Goal: Task Accomplishment & Management: Manage account settings

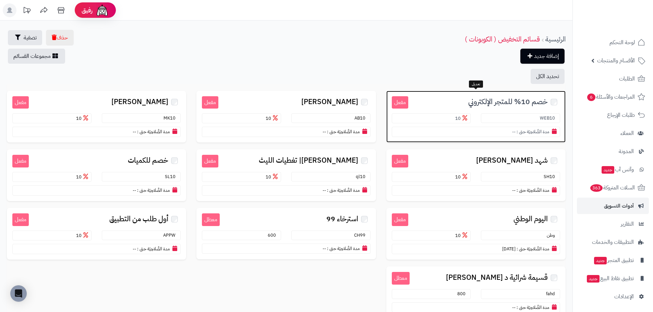
click at [487, 101] on span "خصم 10% للمتجر الإلكتروني" at bounding box center [508, 102] width 80 height 8
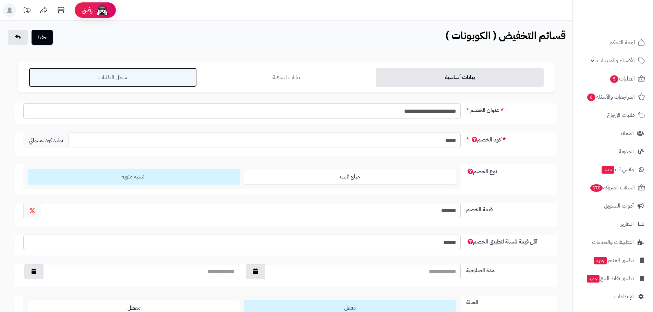
click at [137, 76] on link "سجل الطلبات" at bounding box center [113, 77] width 168 height 19
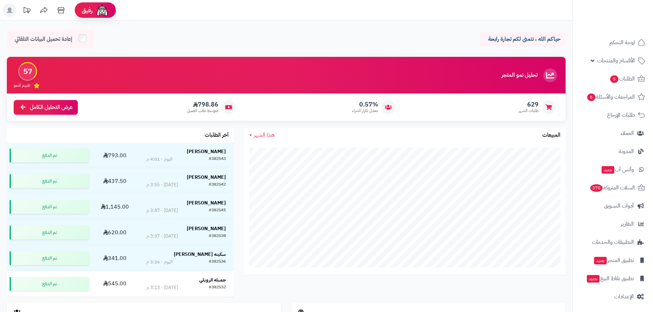
click at [257, 136] on span "هذا الشهر" at bounding box center [264, 135] width 21 height 8
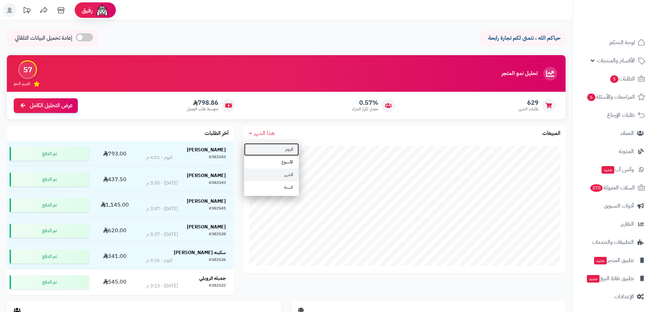
click at [286, 154] on div "هذا الشهر اليوم الأسبوع الشهر السنة المبيعات جاري التحميل..." at bounding box center [405, 199] width 322 height 147
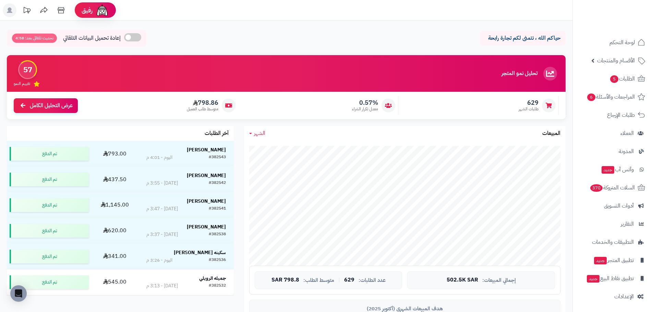
click at [252, 134] on icon at bounding box center [250, 133] width 3 height 1
click at [252, 142] on ul "اليوم الأسبوع الشهر السنة" at bounding box center [271, 169] width 55 height 55
click at [249, 125] on div "تحليل نمو المتجر مرحلة النمو 57 تقييم النمو 629 طلبات الشهر 0.57% معدل تكرار ال…" at bounding box center [286, 90] width 569 height 71
click at [254, 132] on link "الشهر" at bounding box center [257, 134] width 16 height 8
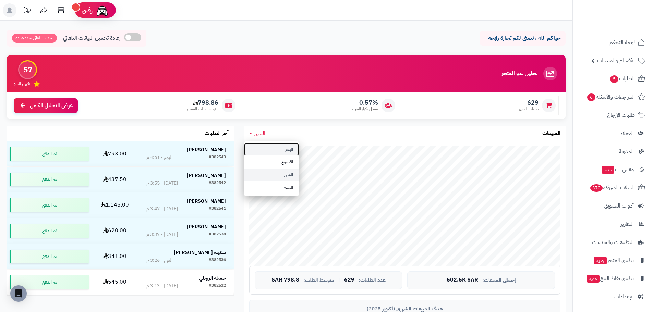
click at [272, 149] on link "اليوم" at bounding box center [271, 149] width 55 height 13
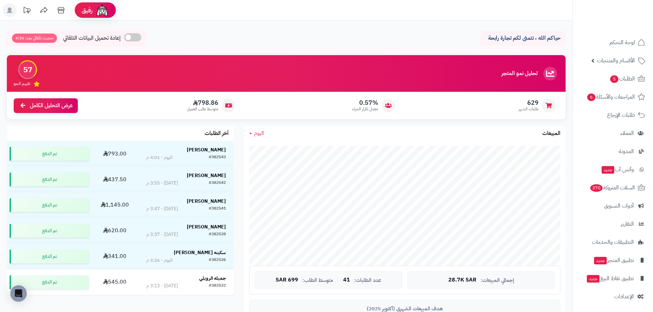
click at [259, 134] on span "اليوم" at bounding box center [259, 133] width 10 height 8
click at [273, 150] on link "اليوم" at bounding box center [271, 149] width 55 height 13
click at [259, 131] on span "اليوم" at bounding box center [259, 133] width 10 height 8
click at [288, 151] on link "اليوم" at bounding box center [271, 149] width 55 height 13
click at [258, 134] on span "اليوم" at bounding box center [259, 133] width 10 height 8
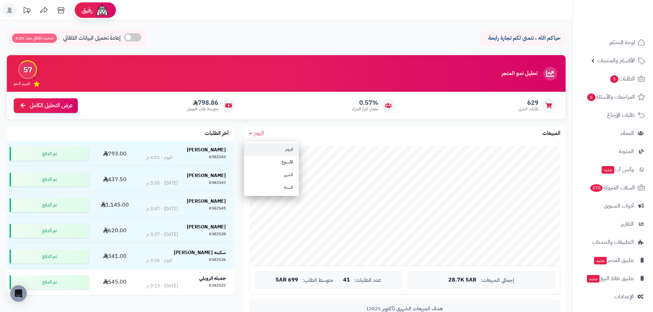
click at [268, 144] on link "اليوم" at bounding box center [271, 149] width 55 height 13
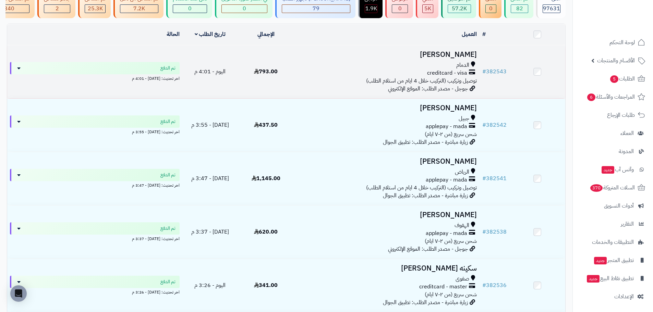
scroll to position [69, 0]
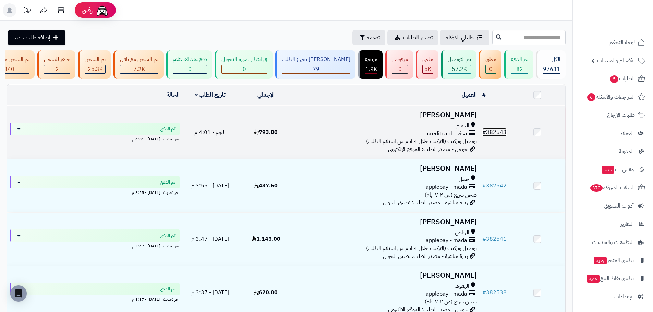
drag, startPoint x: 499, startPoint y: 137, endPoint x: 497, endPoint y: 132, distance: 4.9
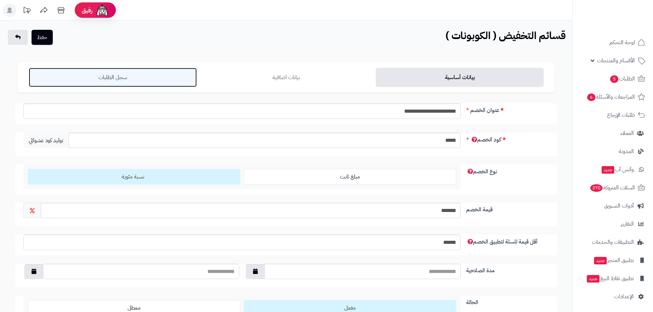
click at [124, 71] on link "سجل الطلبات" at bounding box center [113, 77] width 168 height 19
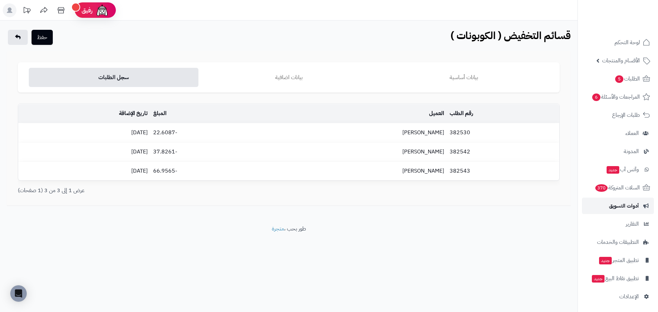
click at [639, 205] on span "أدوات التسويق" at bounding box center [624, 206] width 30 height 10
click at [619, 209] on span "أدوات التسويق" at bounding box center [624, 206] width 30 height 10
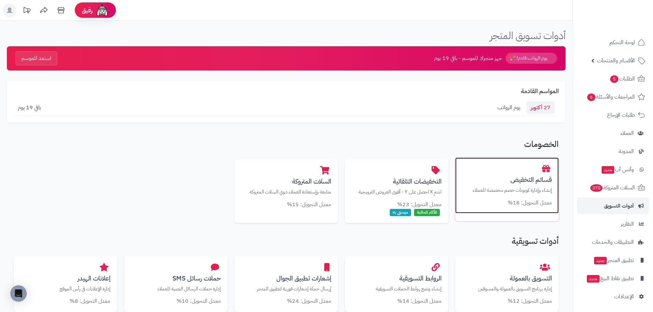
click at [537, 180] on h3 "قسائم التخفيض" at bounding box center [507, 179] width 90 height 7
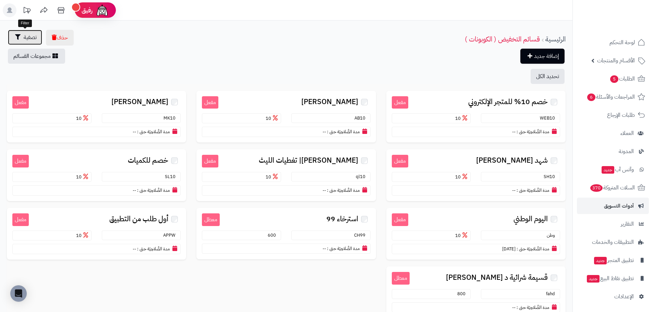
click at [26, 38] on span "تصفية" at bounding box center [30, 37] width 13 height 8
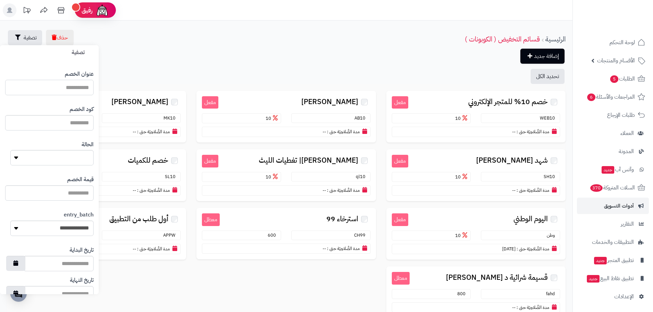
click at [80, 88] on input "text" at bounding box center [49, 87] width 88 height 15
type input "*"
type input "******"
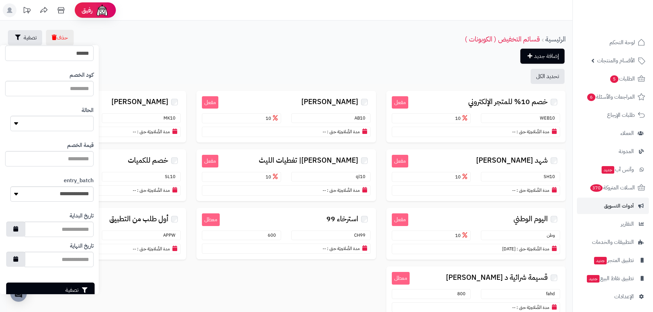
scroll to position [49, 0]
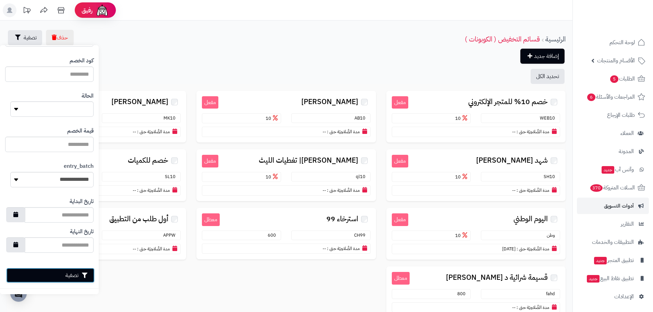
click at [71, 275] on button "تصفية" at bounding box center [50, 275] width 88 height 15
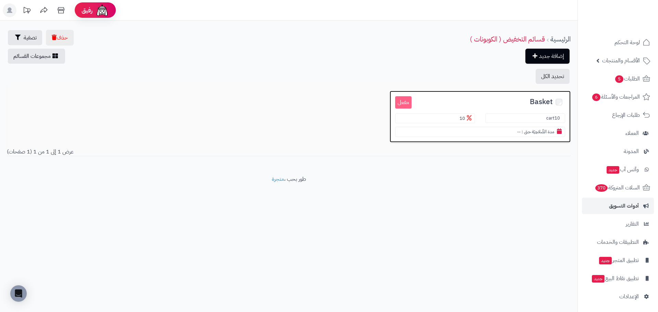
click at [537, 98] on span "Basket" at bounding box center [541, 102] width 23 height 8
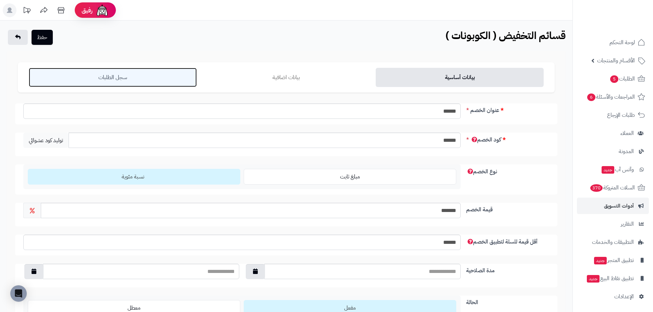
click at [87, 80] on link "سجل الطلبات" at bounding box center [113, 77] width 168 height 19
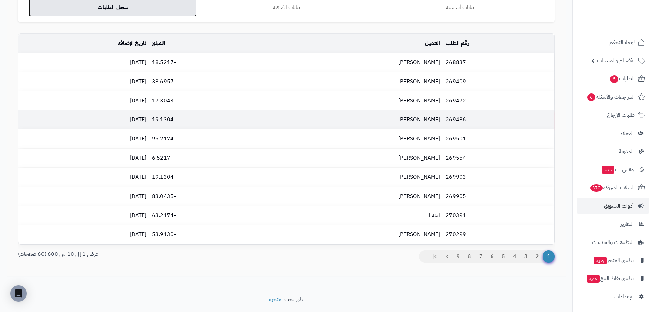
scroll to position [88, 0]
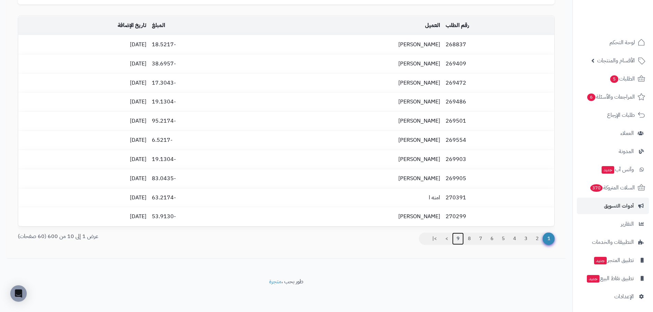
click at [459, 237] on link "9" at bounding box center [458, 239] width 12 height 12
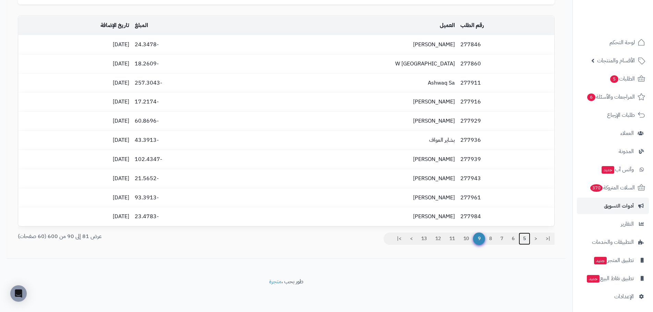
click at [525, 238] on link "5" at bounding box center [525, 239] width 12 height 12
click at [524, 239] on link "1" at bounding box center [525, 239] width 12 height 12
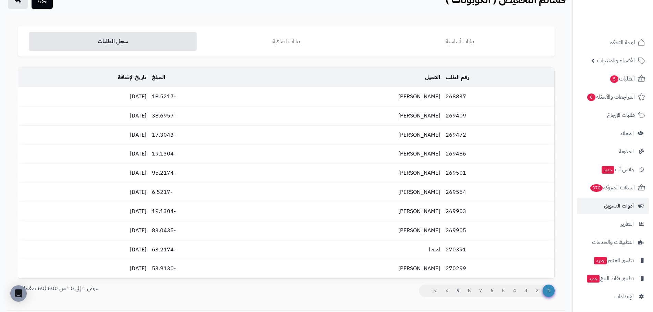
scroll to position [20, 0]
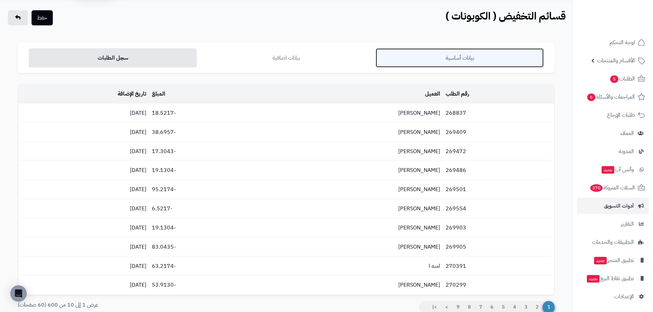
click at [470, 54] on link "بيانات أساسية" at bounding box center [460, 57] width 168 height 19
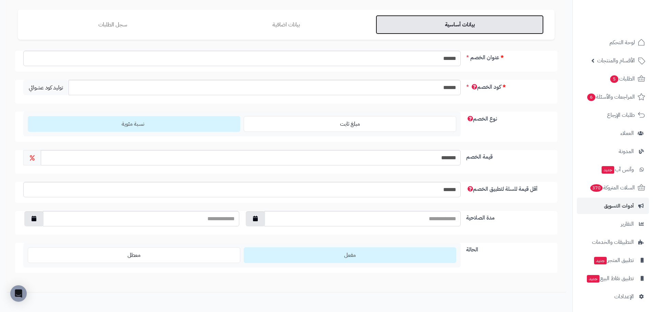
scroll to position [0, 0]
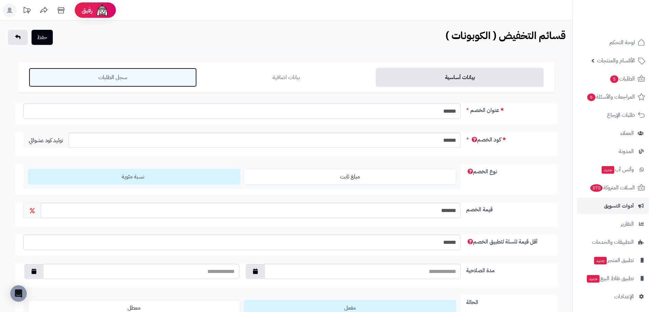
click at [119, 77] on link "سجل الطلبات" at bounding box center [113, 77] width 168 height 19
